Goal: Transaction & Acquisition: Purchase product/service

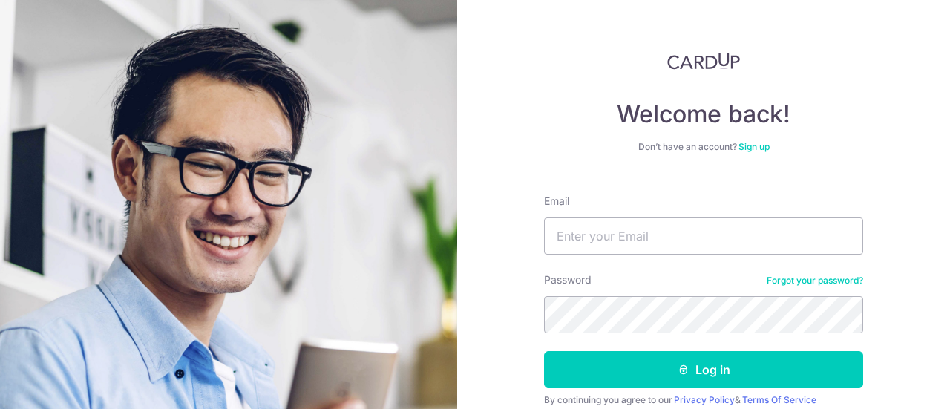
click at [626, 235] on input "Email" at bounding box center [703, 235] width 319 height 37
type input "[PERSON_NAME][EMAIL_ADDRESS][DOMAIN_NAME]"
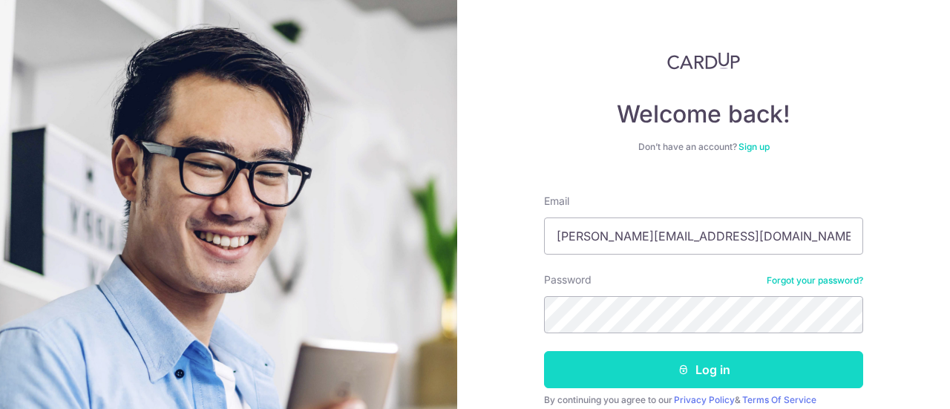
click at [715, 366] on button "Log in" at bounding box center [703, 369] width 319 height 37
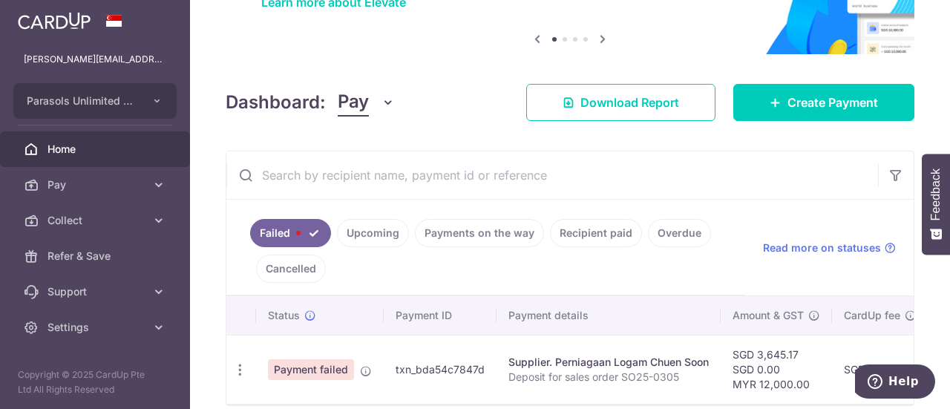
scroll to position [58, 0]
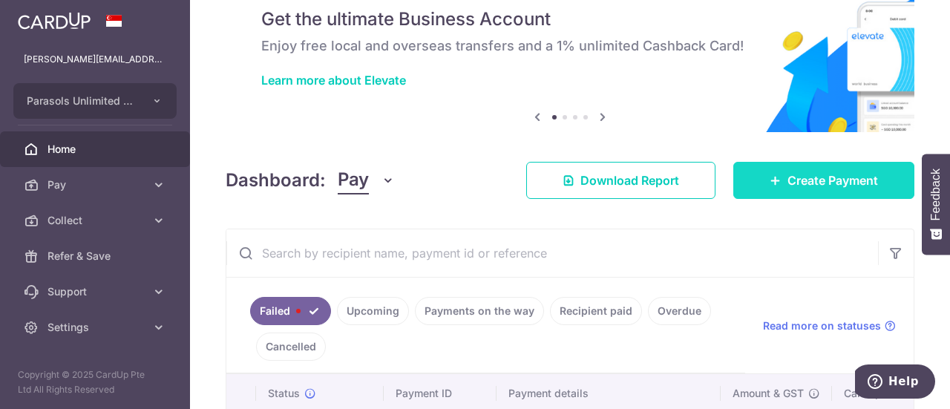
click at [811, 180] on span "Create Payment" at bounding box center [832, 180] width 91 height 18
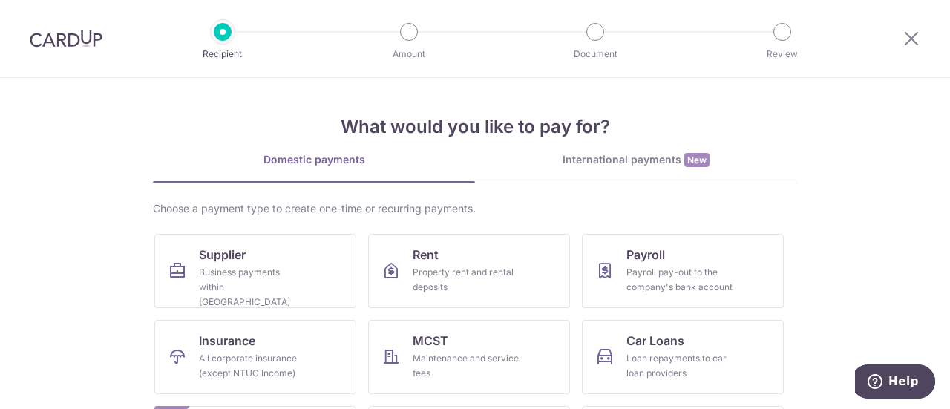
click at [609, 154] on div "International payments New" at bounding box center [636, 160] width 322 height 16
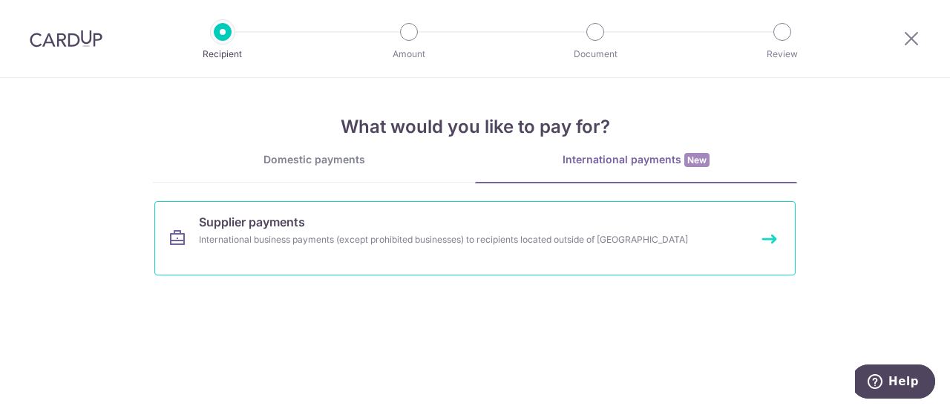
click at [572, 237] on div "International business payments (except prohibited businesses) to recipients lo…" at bounding box center [455, 239] width 513 height 15
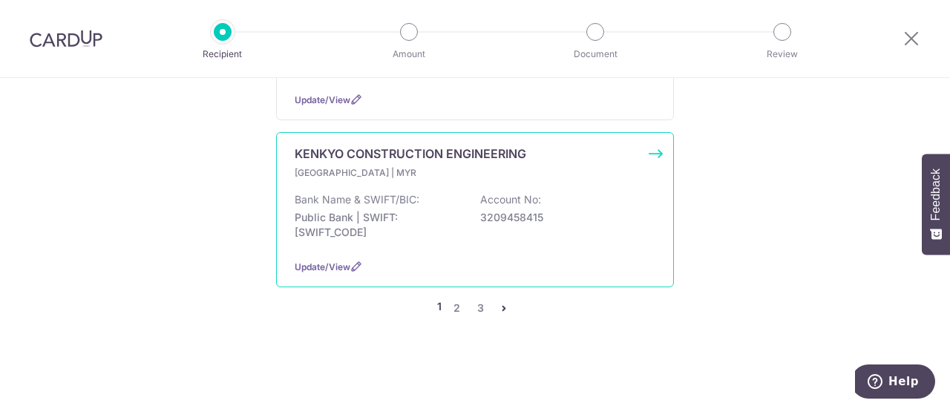
scroll to position [1786, 0]
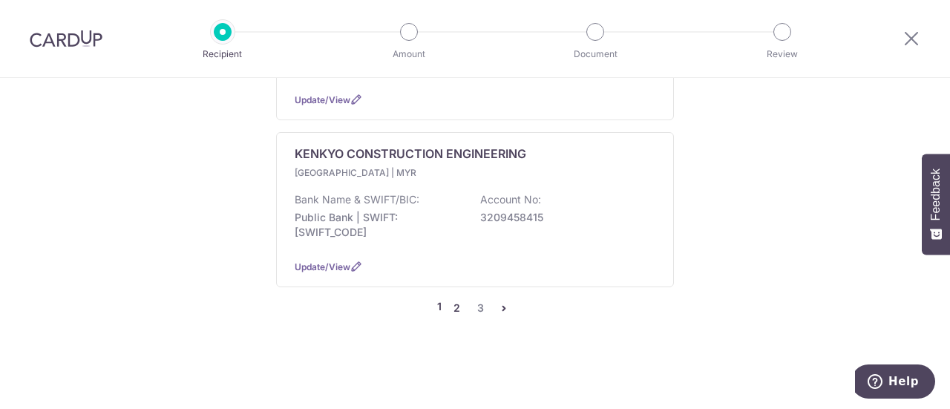
click at [455, 307] on link "2" at bounding box center [457, 308] width 18 height 18
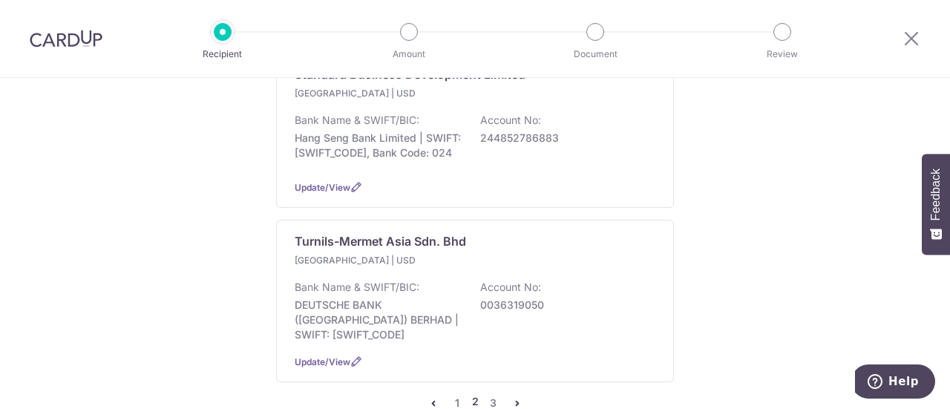
scroll to position [1707, 0]
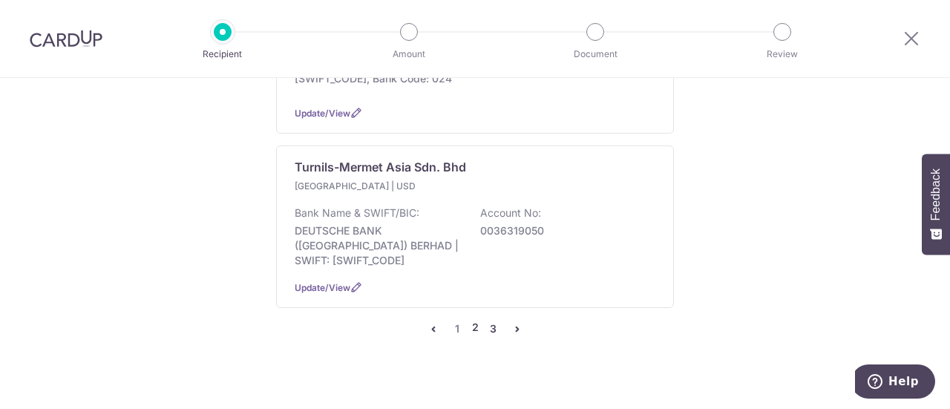
click at [491, 320] on link "3" at bounding box center [494, 329] width 18 height 18
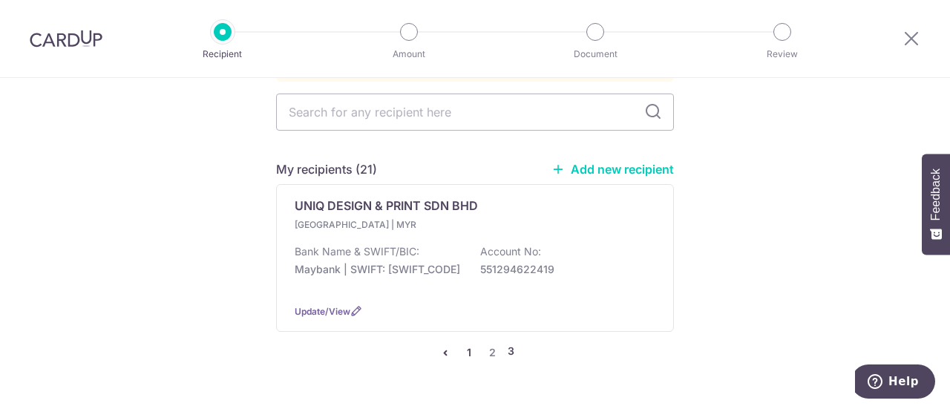
click at [468, 345] on link "1" at bounding box center [469, 353] width 18 height 18
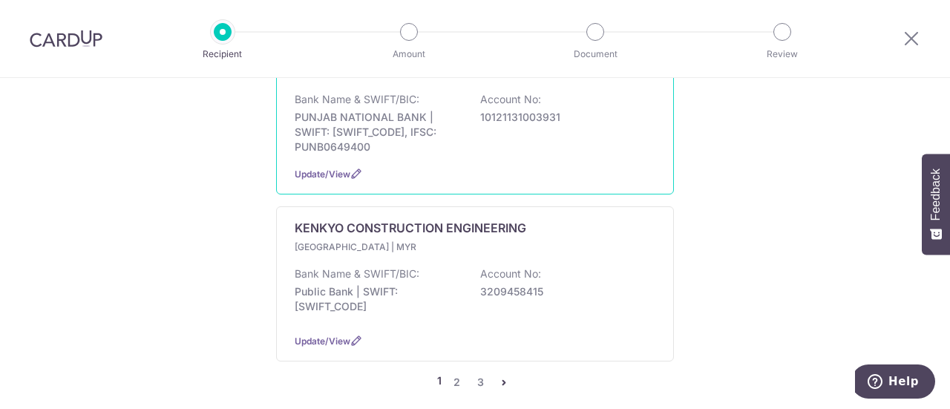
scroll to position [1786, 0]
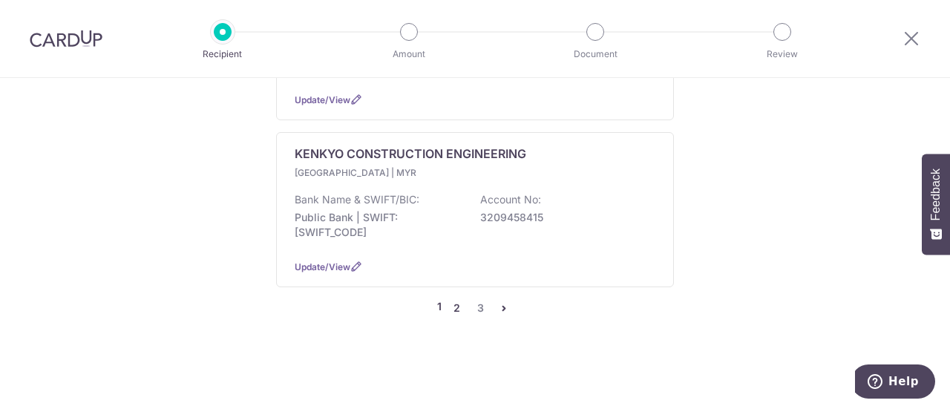
click at [457, 308] on link "2" at bounding box center [457, 308] width 18 height 18
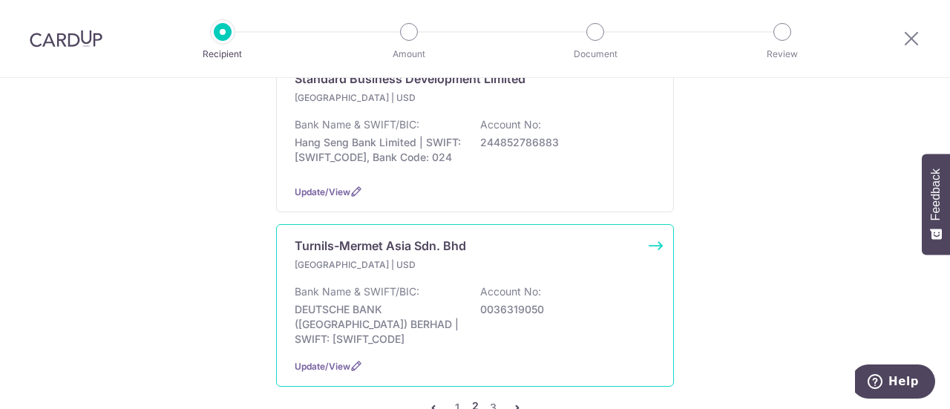
scroll to position [1713, 0]
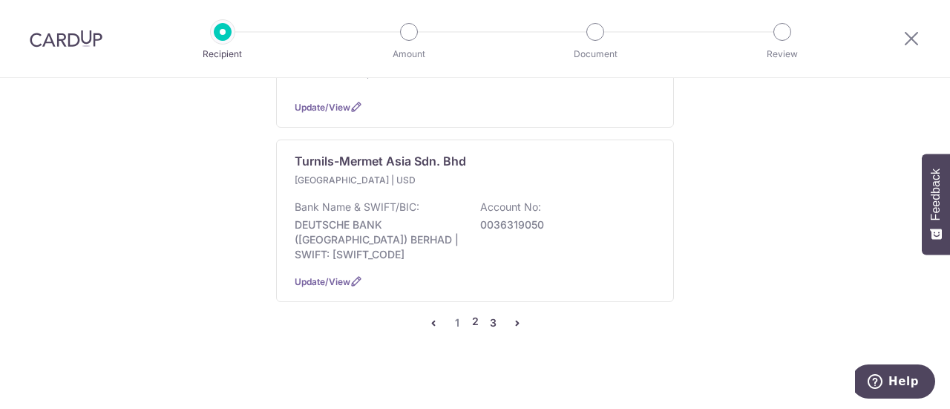
click at [488, 314] on link "3" at bounding box center [494, 323] width 18 height 18
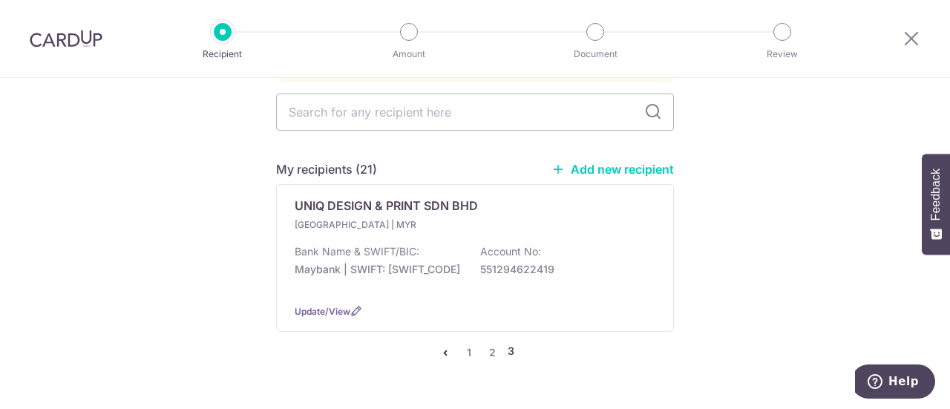
click at [629, 162] on link "Add new recipient" at bounding box center [612, 169] width 122 height 15
select select
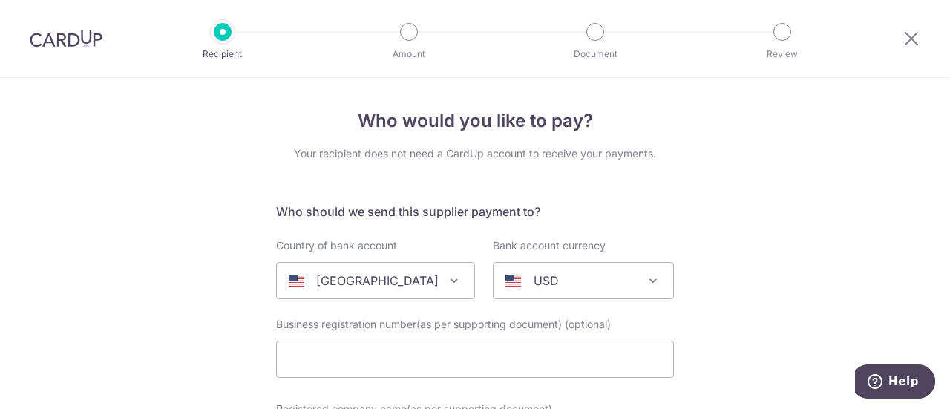
click at [409, 283] on div "United States" at bounding box center [364, 281] width 150 height 18
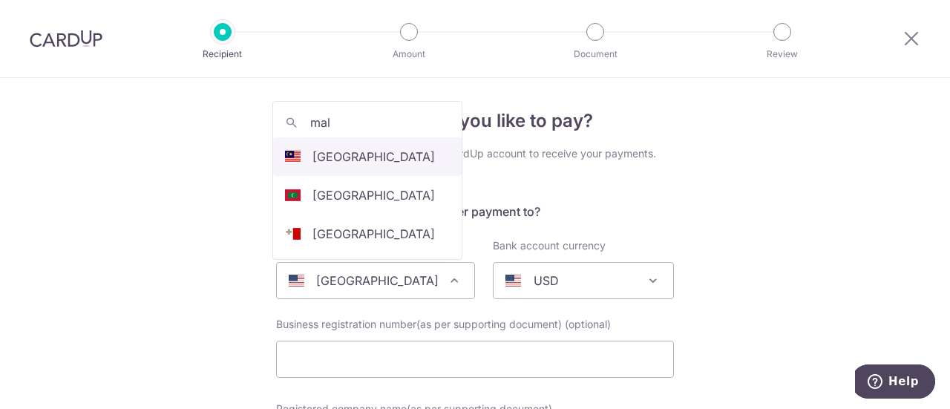
type input "mal"
select select "159"
select select "[GEOGRAPHIC_DATA]"
select select
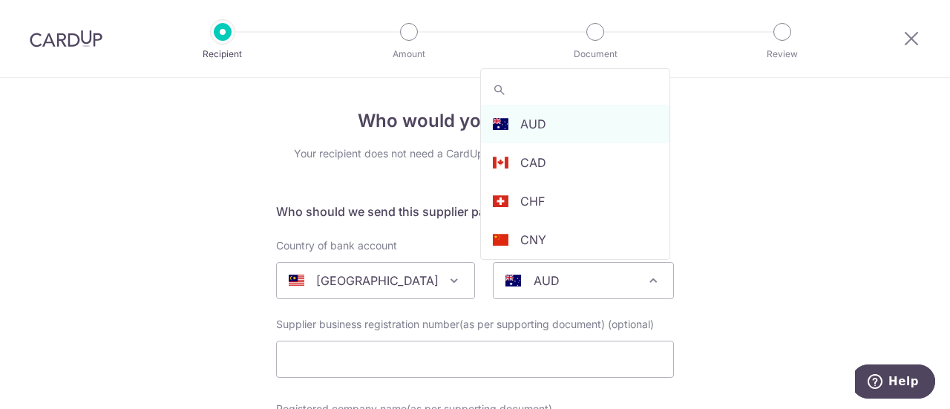
click at [572, 275] on div "AUD" at bounding box center [571, 281] width 132 height 18
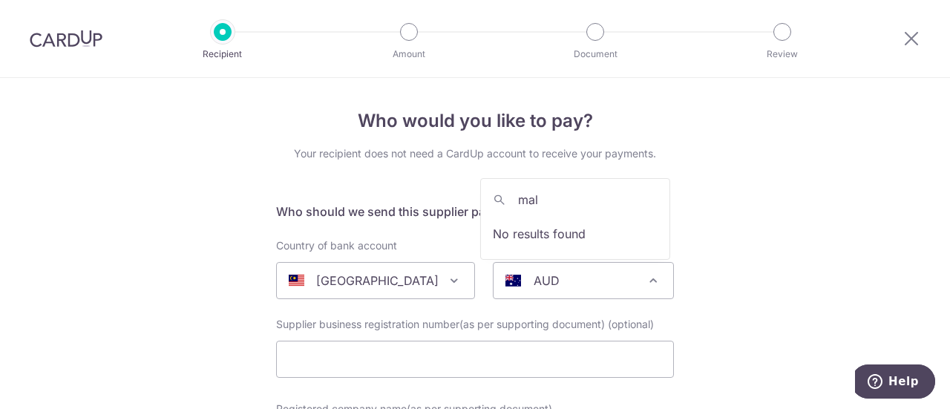
type input "mala"
click at [596, 287] on div "AUD" at bounding box center [571, 281] width 132 height 18
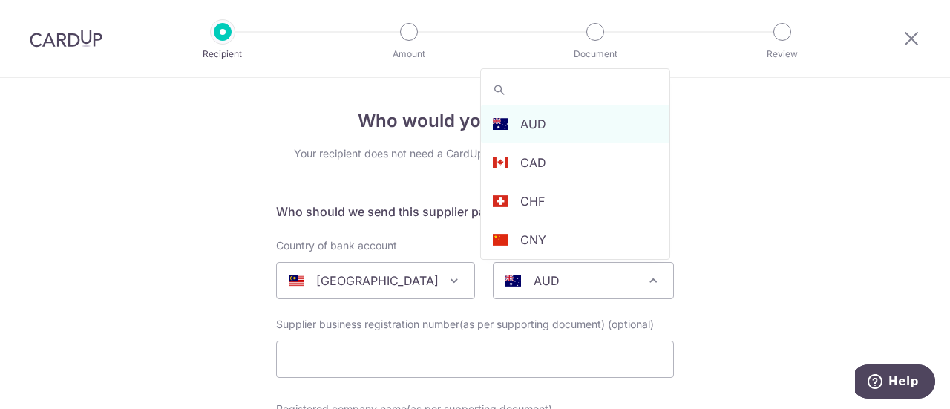
click at [640, 280] on span "AUD" at bounding box center [583, 280] width 181 height 37
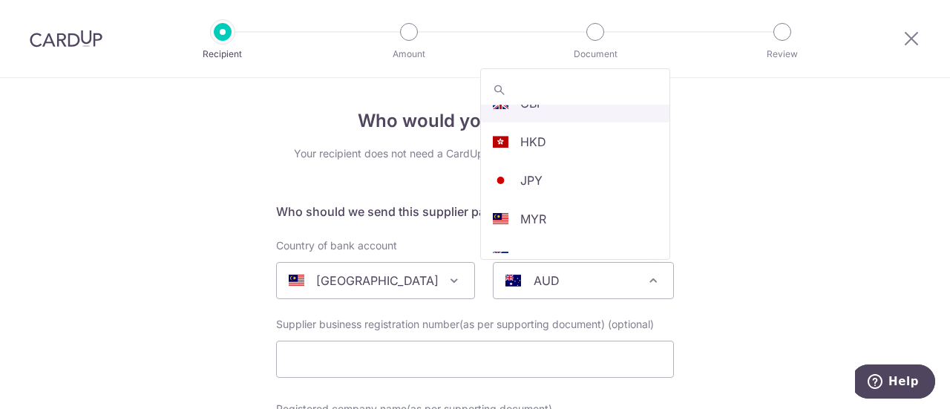
scroll to position [297, 0]
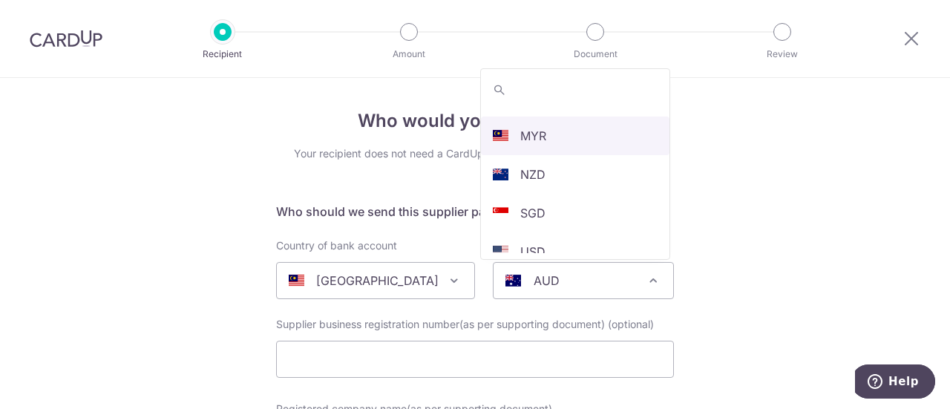
select select "4"
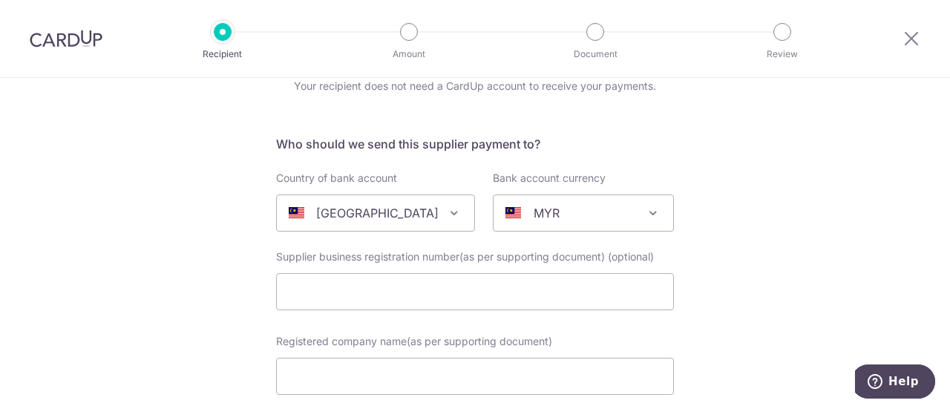
scroll to position [148, 0]
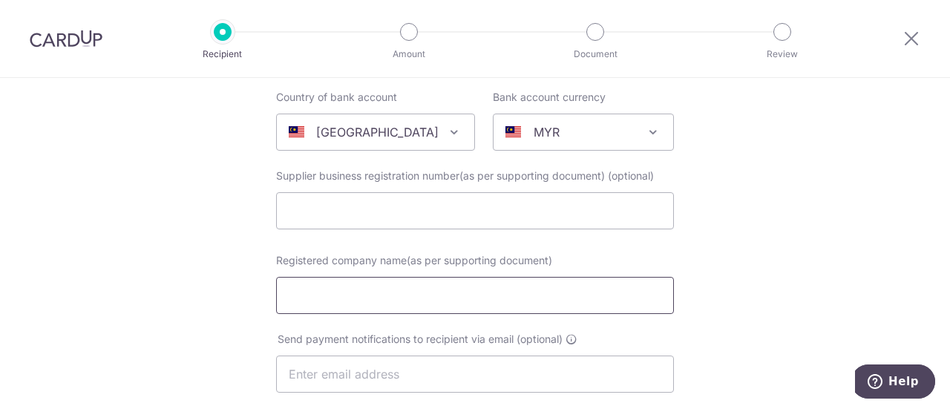
click at [356, 296] on input "Registered company name(as per supporting document)" at bounding box center [475, 295] width 398 height 37
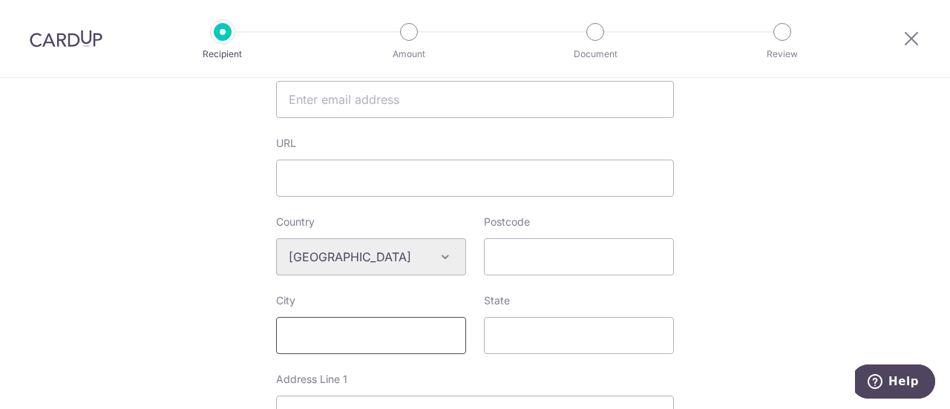
scroll to position [445, 0]
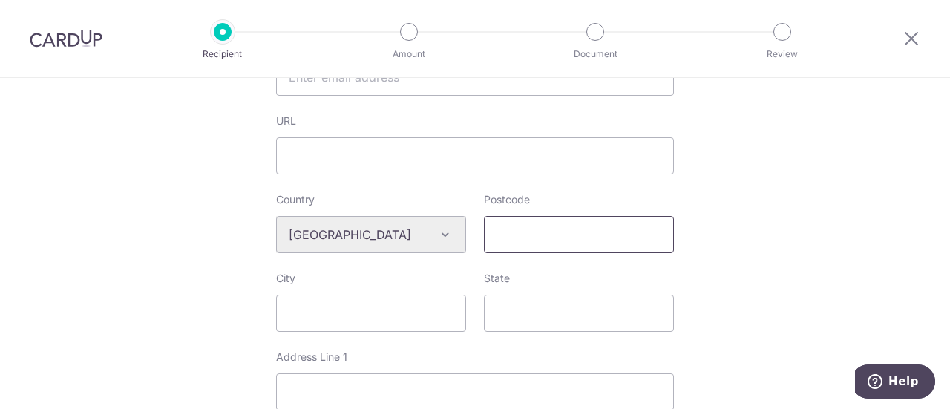
type input "Hook Wah Engineering Sdn Bhd"
drag, startPoint x: 527, startPoint y: 235, endPoint x: 533, endPoint y: 249, distance: 15.3
click at [533, 243] on input "Postcode" at bounding box center [579, 234] width 190 height 37
type input "47100"
click at [830, 281] on div "Who would you like to pay? Your recipient does not need a CardUp account to rec…" at bounding box center [475, 263] width 950 height 1260
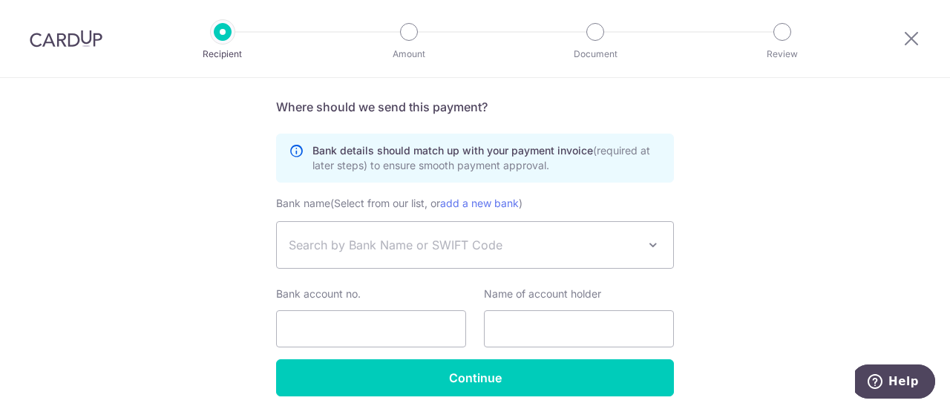
scroll to position [891, 0]
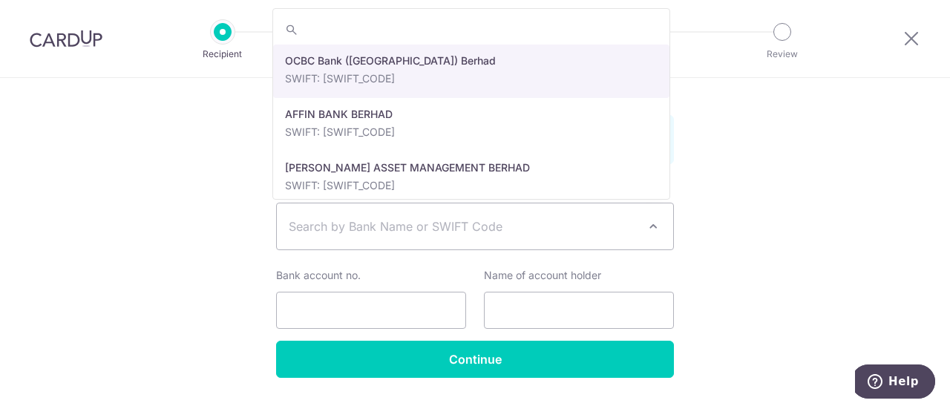
click at [629, 232] on span "Search by Bank Name or SWIFT Code" at bounding box center [463, 226] width 349 height 18
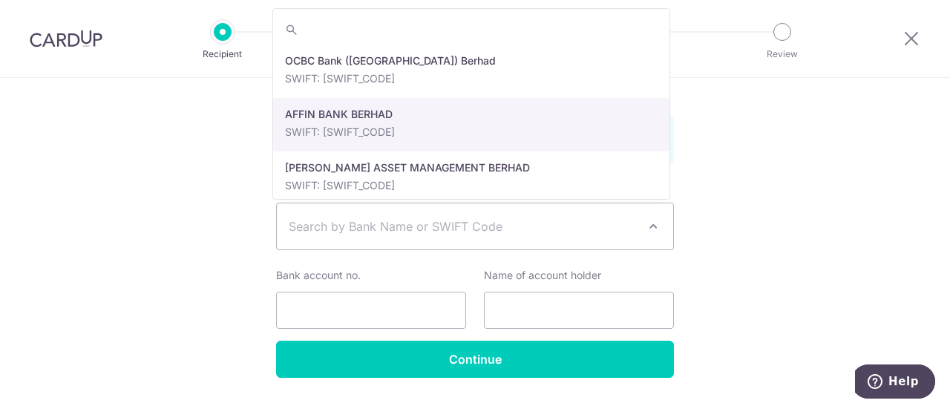
select select "6758"
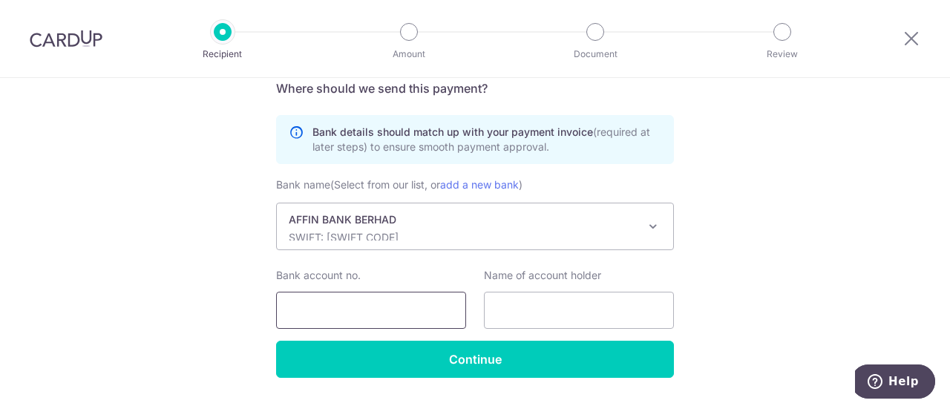
click at [353, 315] on input "Bank account no." at bounding box center [371, 310] width 190 height 37
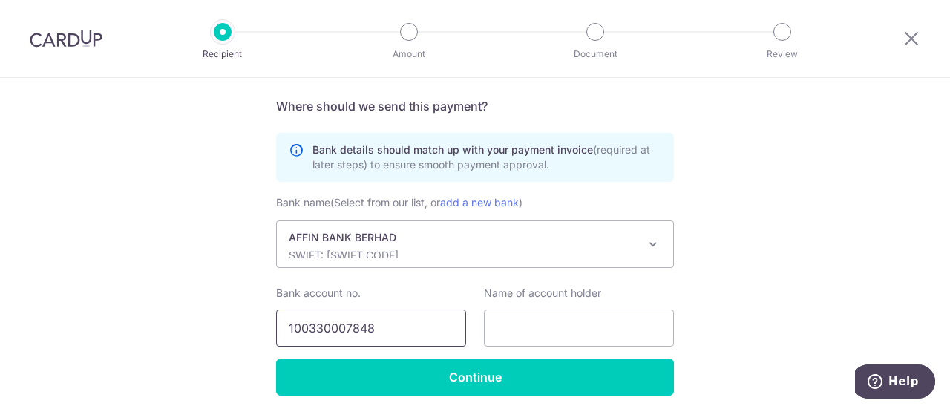
scroll to position [928, 0]
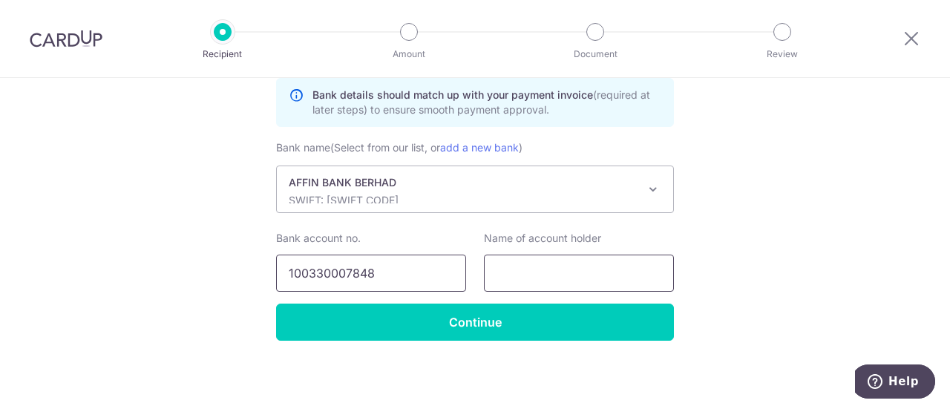
type input "100330007848"
click at [506, 278] on input "text" at bounding box center [579, 273] width 190 height 37
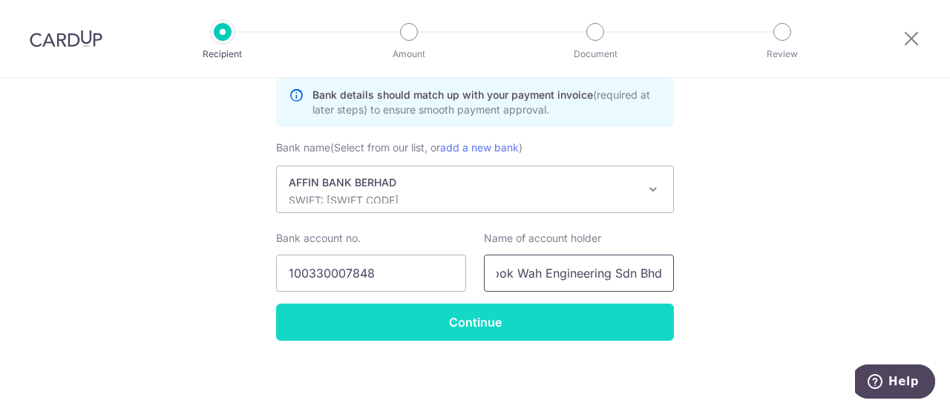
type input "Hook Wah Engineering Sdn Bhd"
click at [496, 324] on input "Continue" at bounding box center [475, 322] width 398 height 37
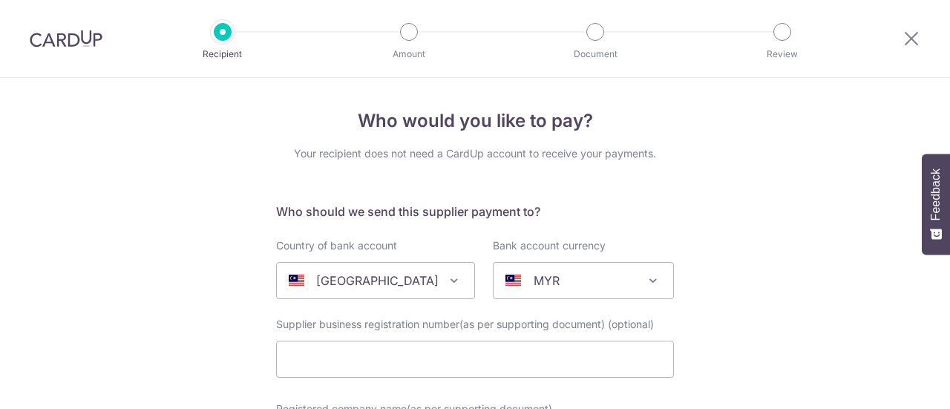
select select "6758"
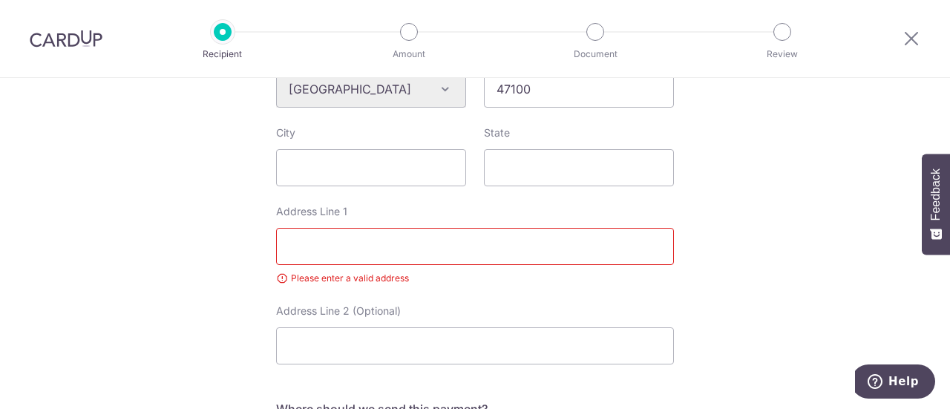
scroll to position [594, 0]
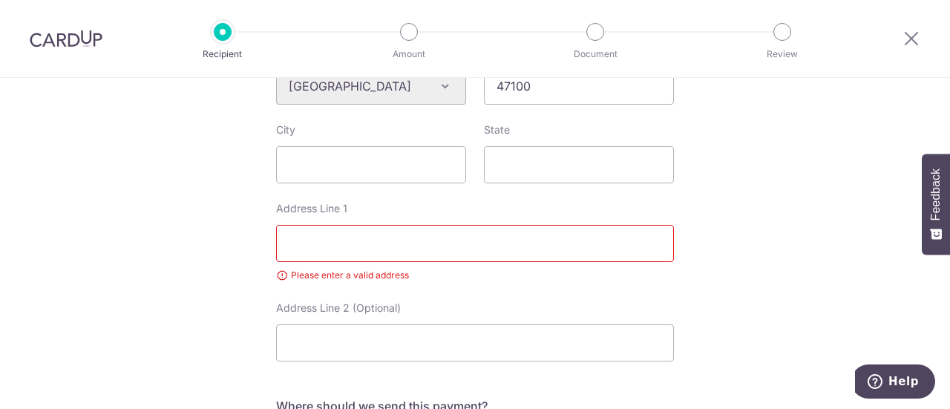
click at [332, 241] on input "Address Line 1" at bounding box center [475, 243] width 398 height 37
drag, startPoint x: 548, startPoint y: 244, endPoint x: 555, endPoint y: 243, distance: 7.5
click at [554, 243] on input "No 30 Jalan TPP 1-18 Taman Ind Puchong Batuu 12" at bounding box center [475, 243] width 398 height 37
type input "No 30 Jalan TPP 1-18 Taman Ind Puchong Batu 12"
click at [754, 276] on div "Who would you like to pay? Your recipient does not need a CardUp account to rec…" at bounding box center [475, 124] width 950 height 1281
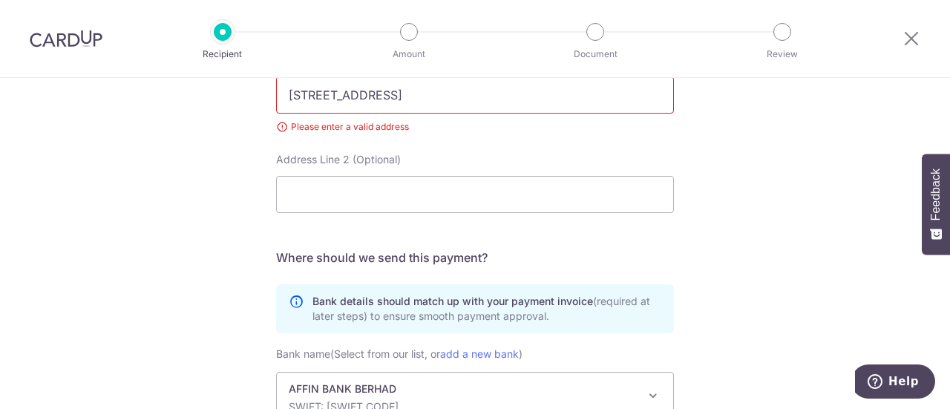
scroll to position [949, 0]
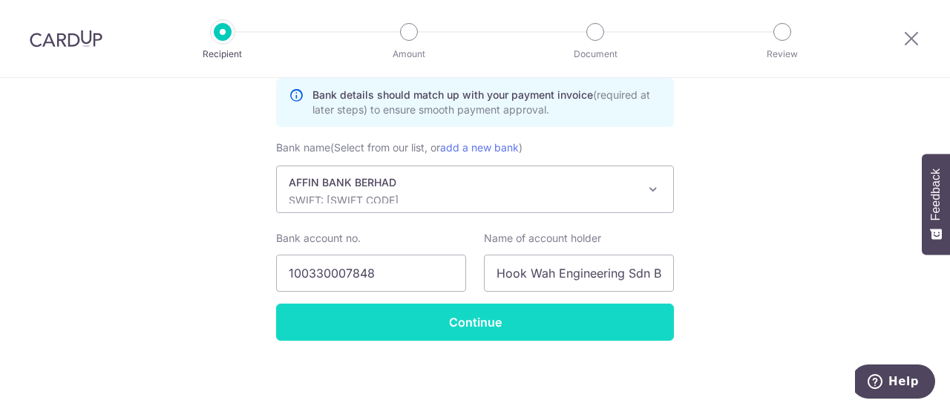
click at [491, 320] on input "Continue" at bounding box center [475, 322] width 398 height 37
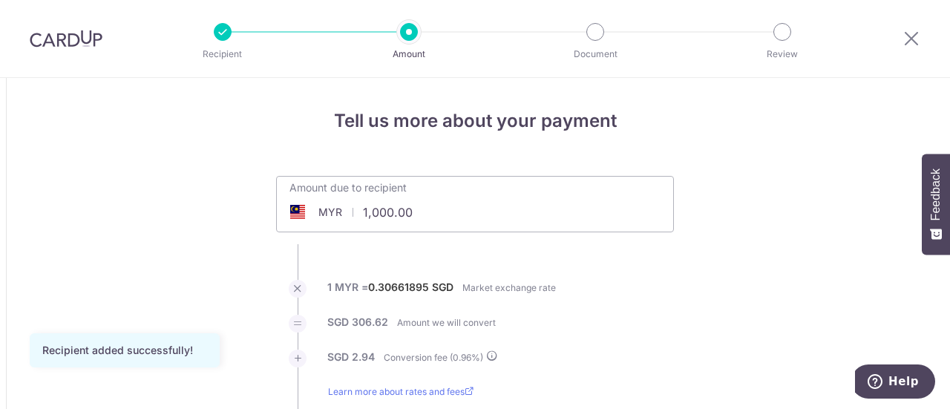
drag, startPoint x: 356, startPoint y: 210, endPoint x: 432, endPoint y: 219, distance: 76.2
click at [431, 220] on input "1,000.00" at bounding box center [391, 212] width 229 height 34
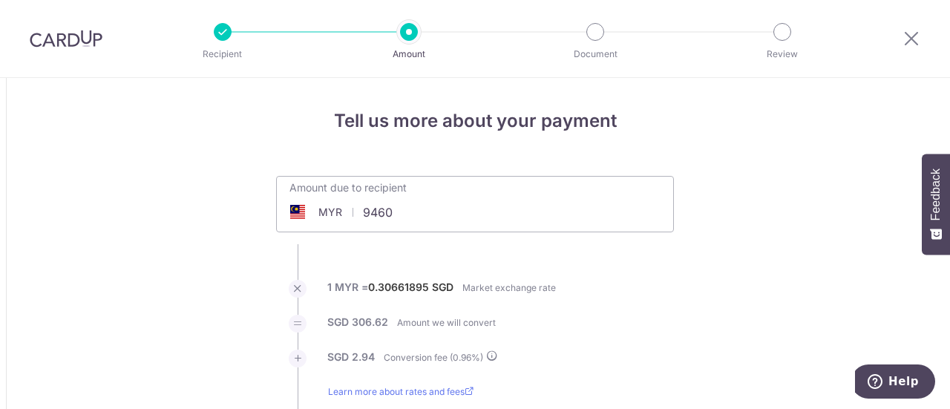
type input "9,460.00"
type input "2,928.44"
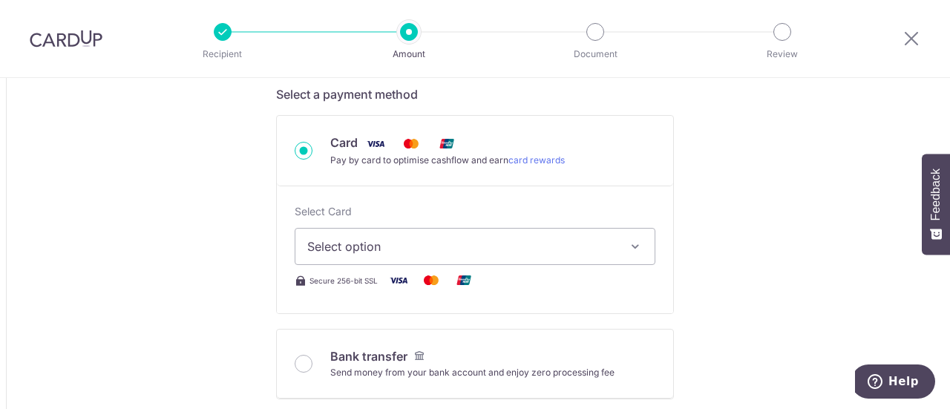
scroll to position [445, 0]
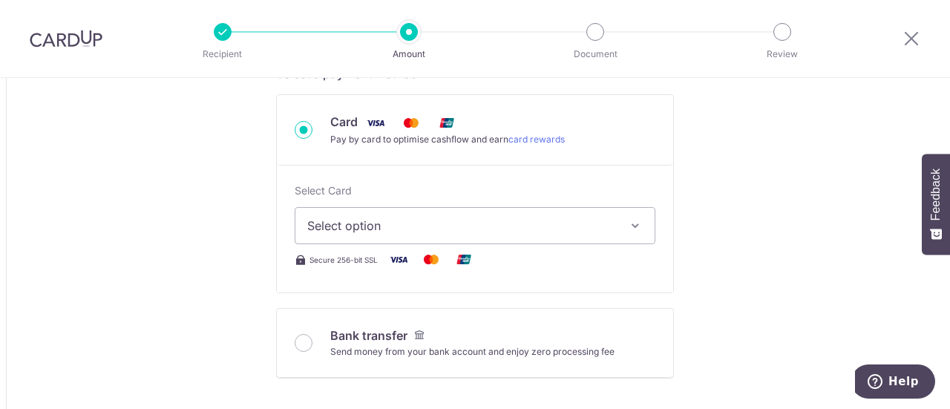
click at [612, 225] on span "Select option" at bounding box center [461, 226] width 309 height 18
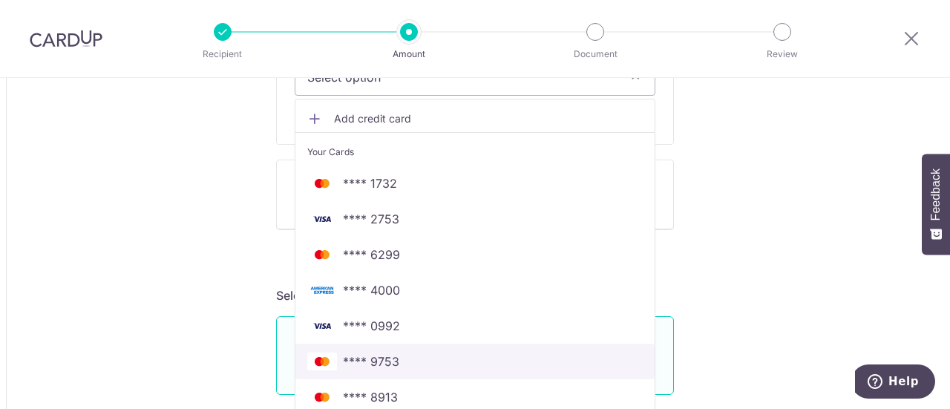
scroll to position [668, 0]
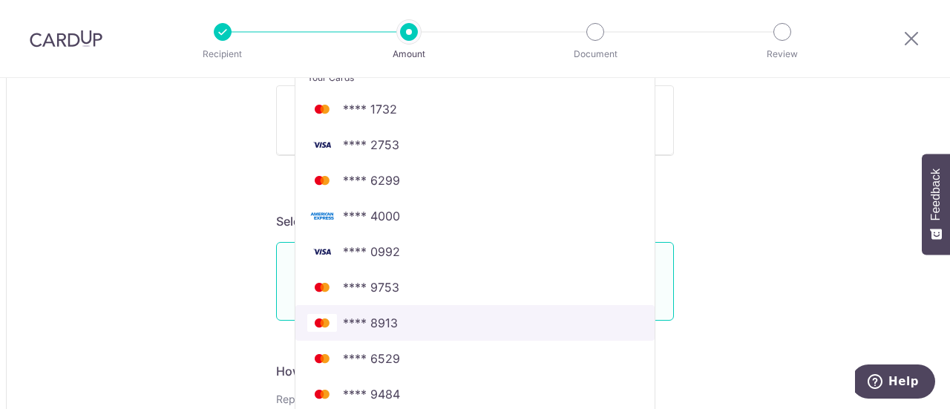
click at [381, 323] on span "**** 8913" at bounding box center [370, 323] width 55 height 18
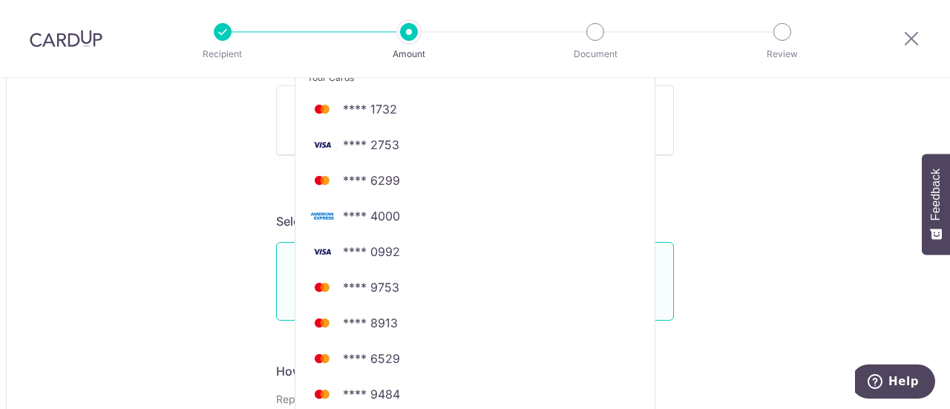
type input "9,460.00"
type input "2,928.35"
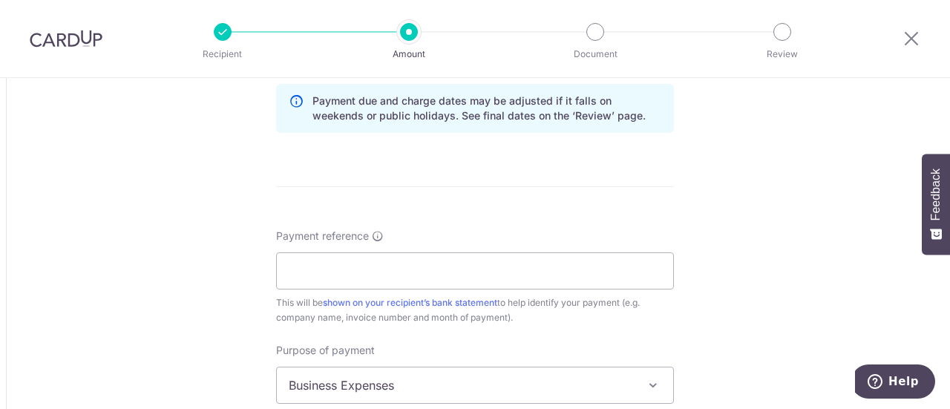
scroll to position [1262, 0]
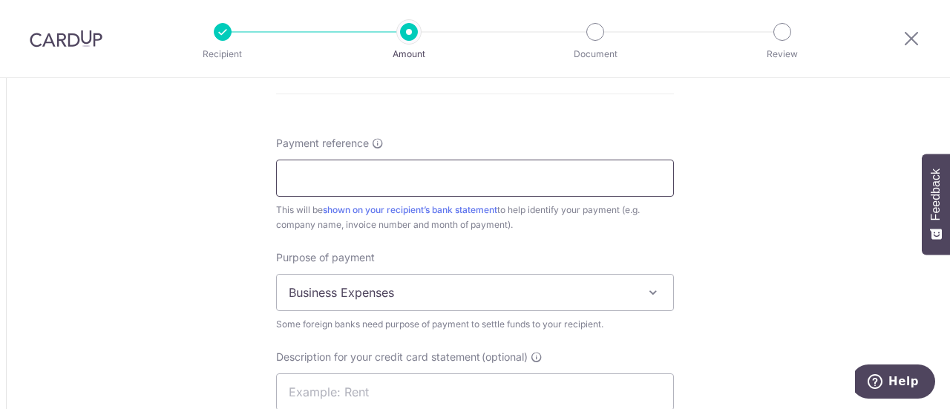
click at [327, 180] on input "Payment reference" at bounding box center [475, 178] width 398 height 37
click at [281, 174] on input "S16995" at bounding box center [475, 178] width 398 height 37
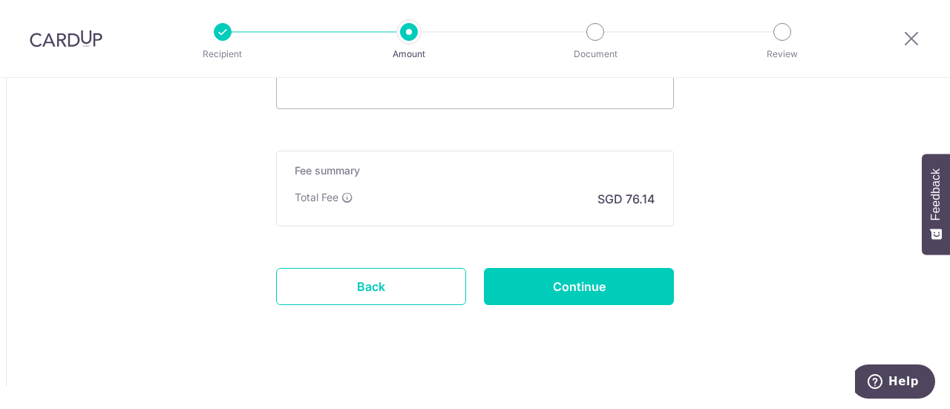
scroll to position [1665, 0]
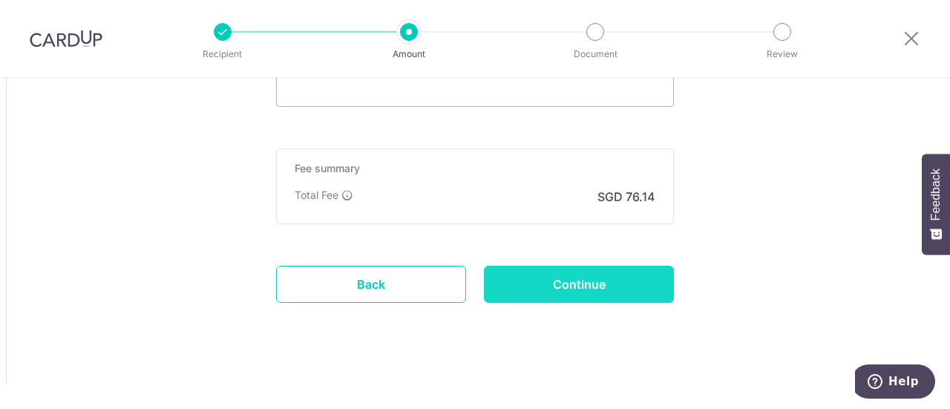
type input "Inv no S16995"
click at [574, 284] on input "Continue" at bounding box center [579, 284] width 190 height 37
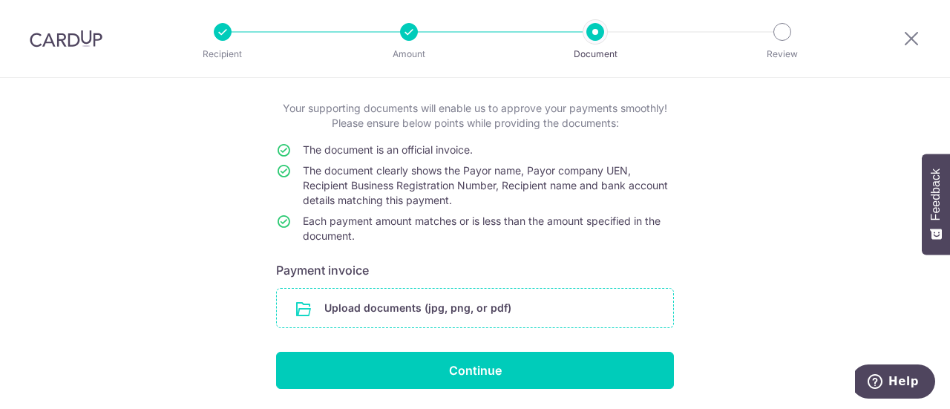
scroll to position [123, 0]
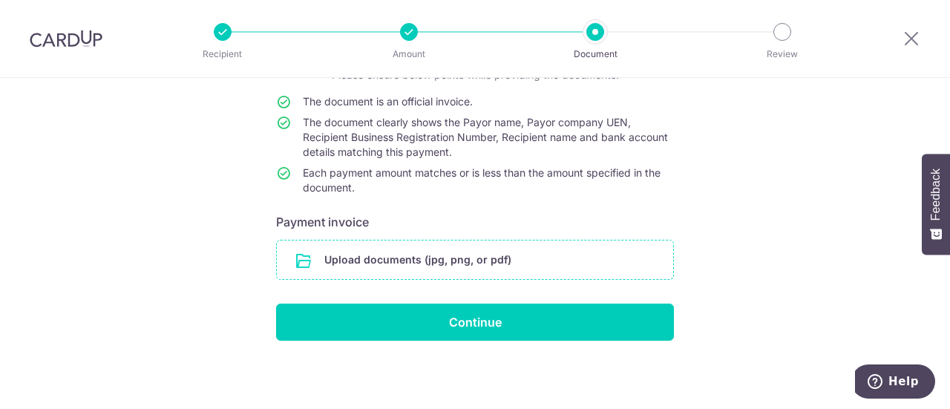
click at [434, 258] on input "file" at bounding box center [475, 259] width 396 height 39
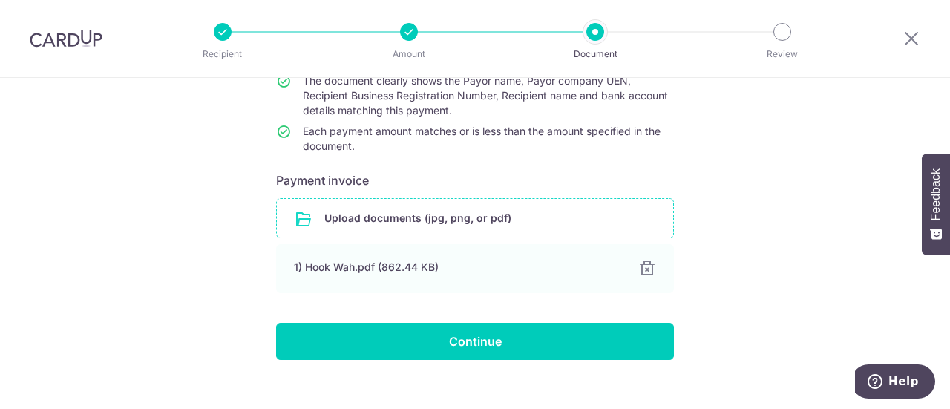
scroll to position [184, 0]
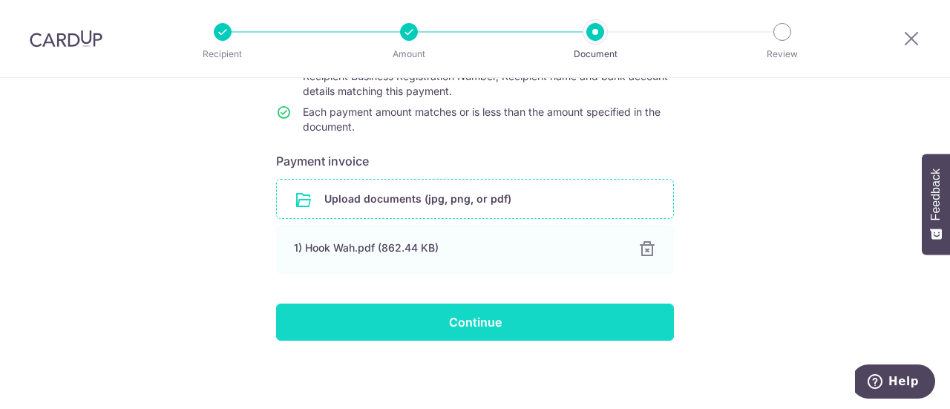
click at [471, 320] on input "Continue" at bounding box center [475, 322] width 398 height 37
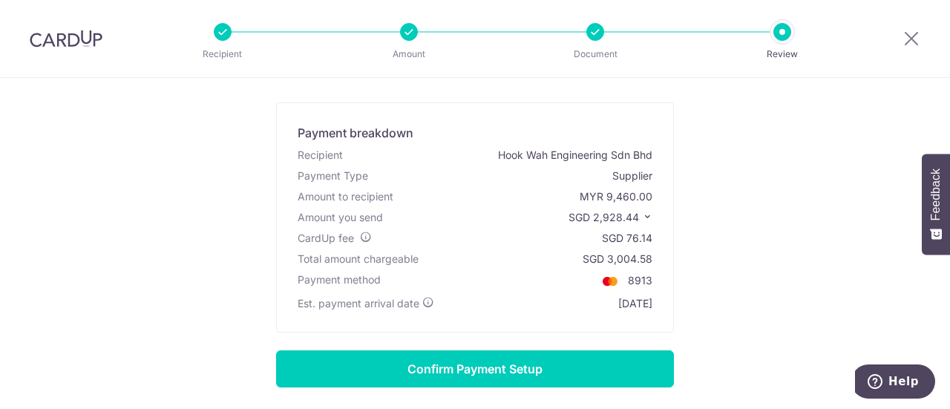
scroll to position [74, 0]
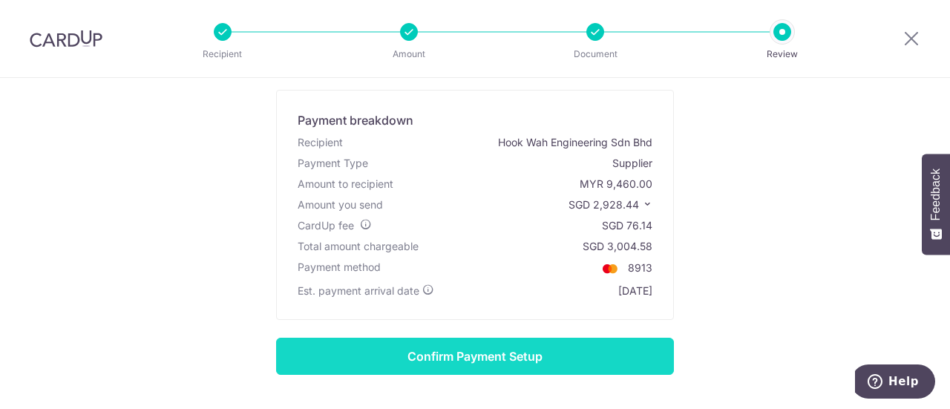
click at [503, 359] on input "Confirm Payment Setup" at bounding box center [475, 356] width 398 height 37
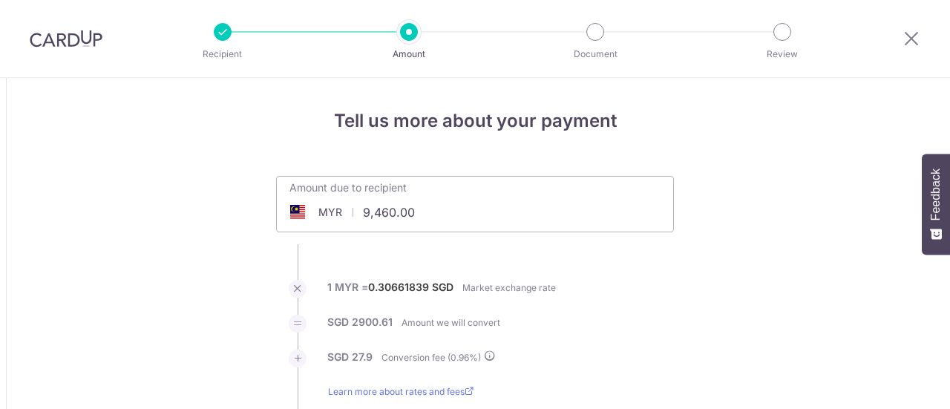
scroll to position [432, 0]
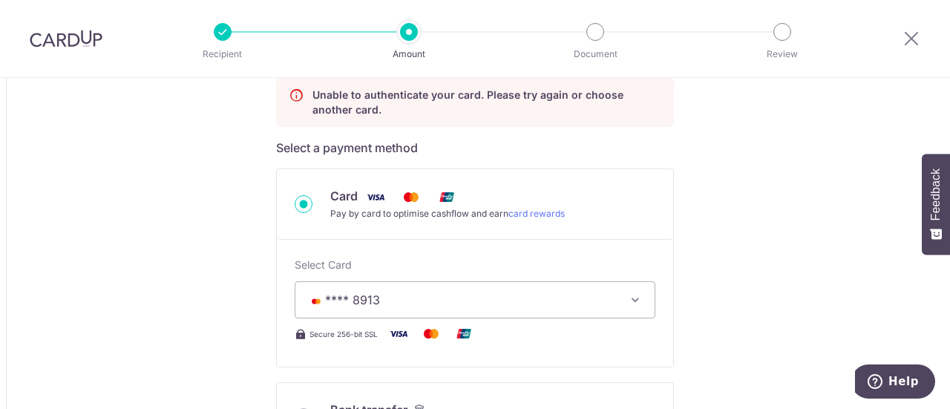
type input "9,460.00"
type input "2,928.20"
